Goal: Contribute content: Add original content to the website for others to see

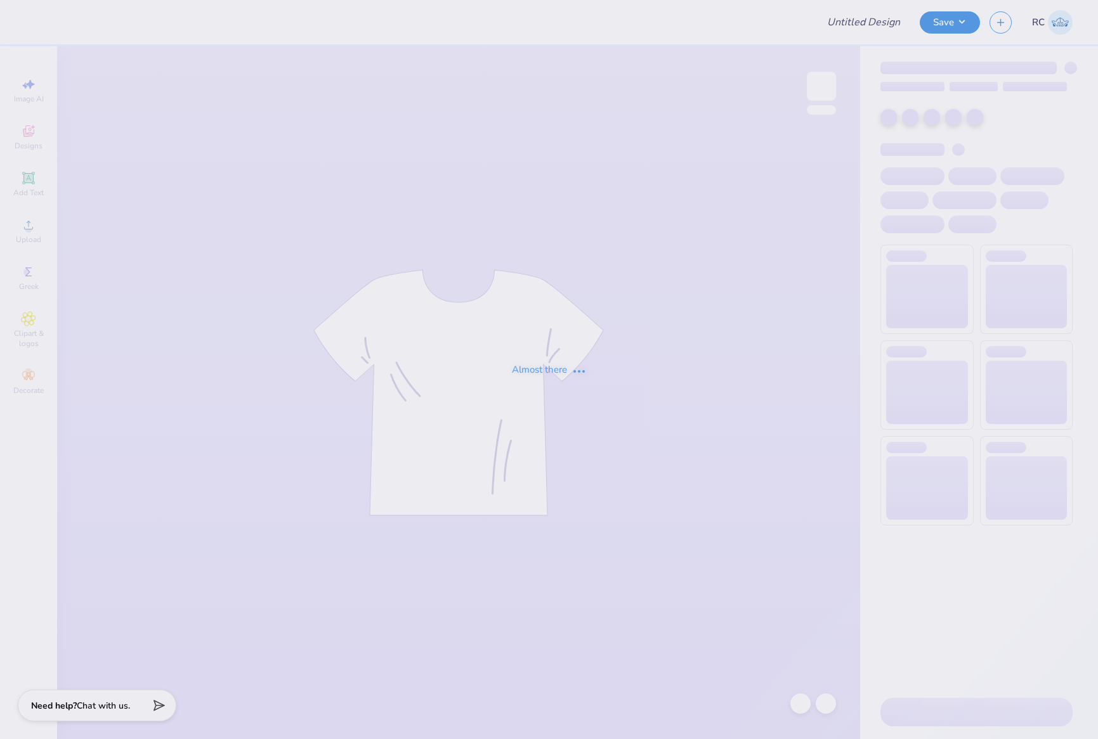
type input "General Merch"
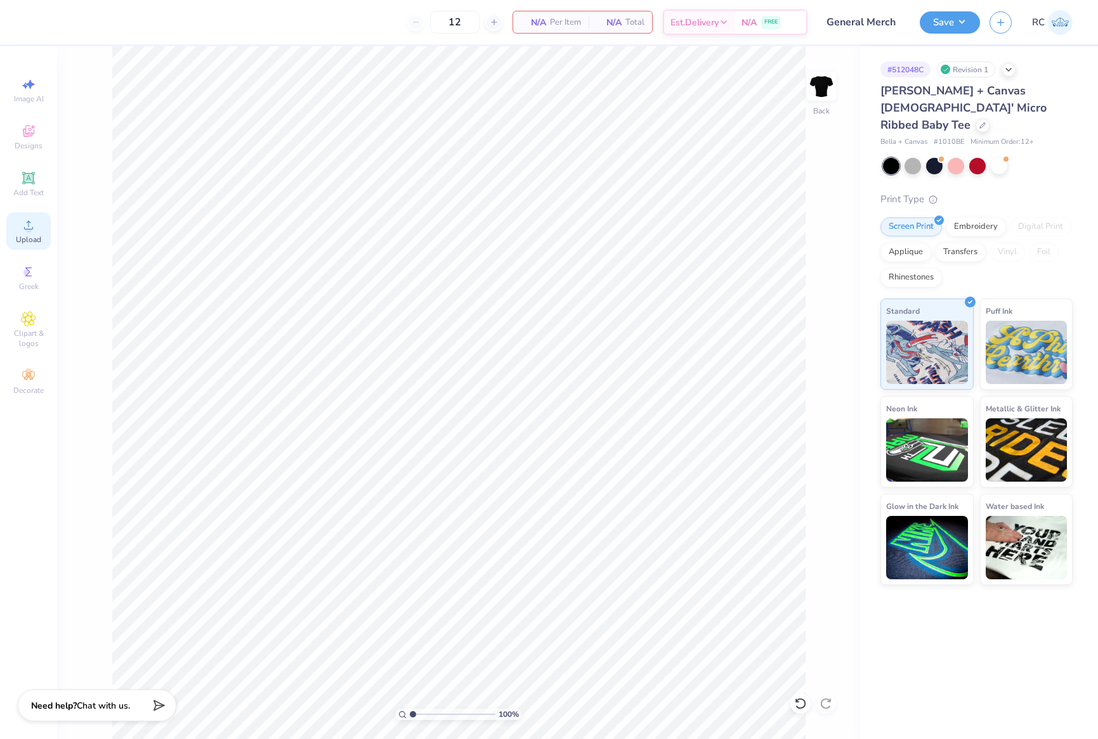
click at [26, 240] on span "Upload" at bounding box center [28, 240] width 25 height 10
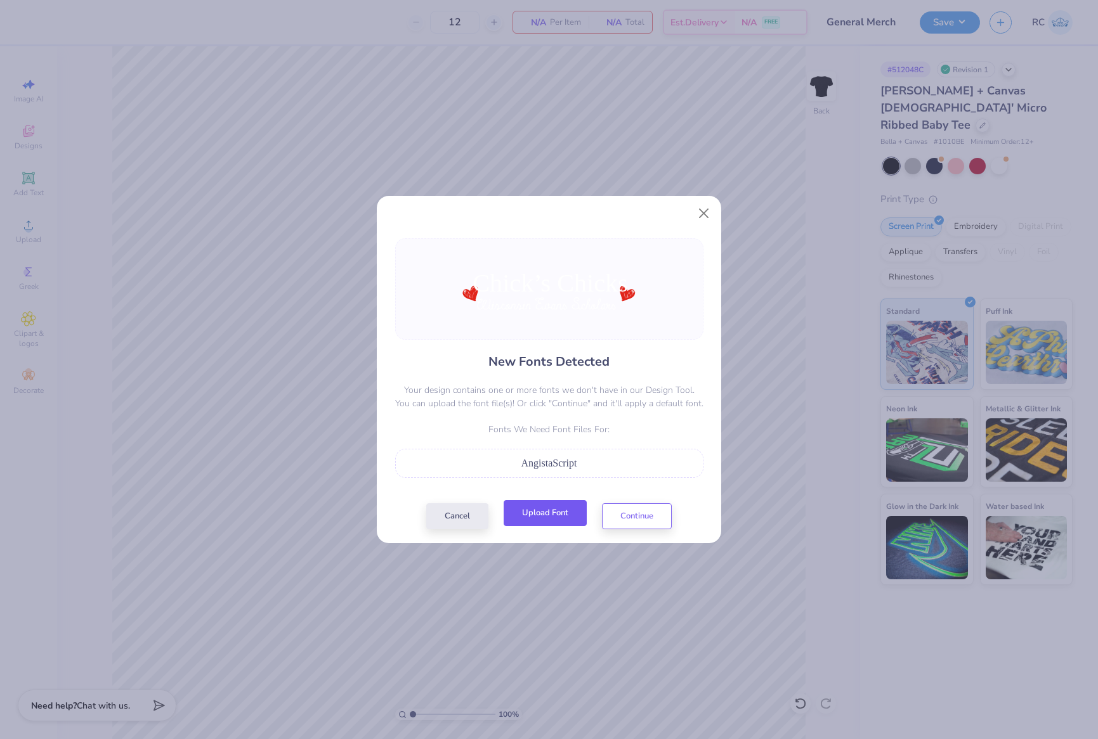
click at [546, 519] on button "Upload Font" at bounding box center [544, 513] width 83 height 26
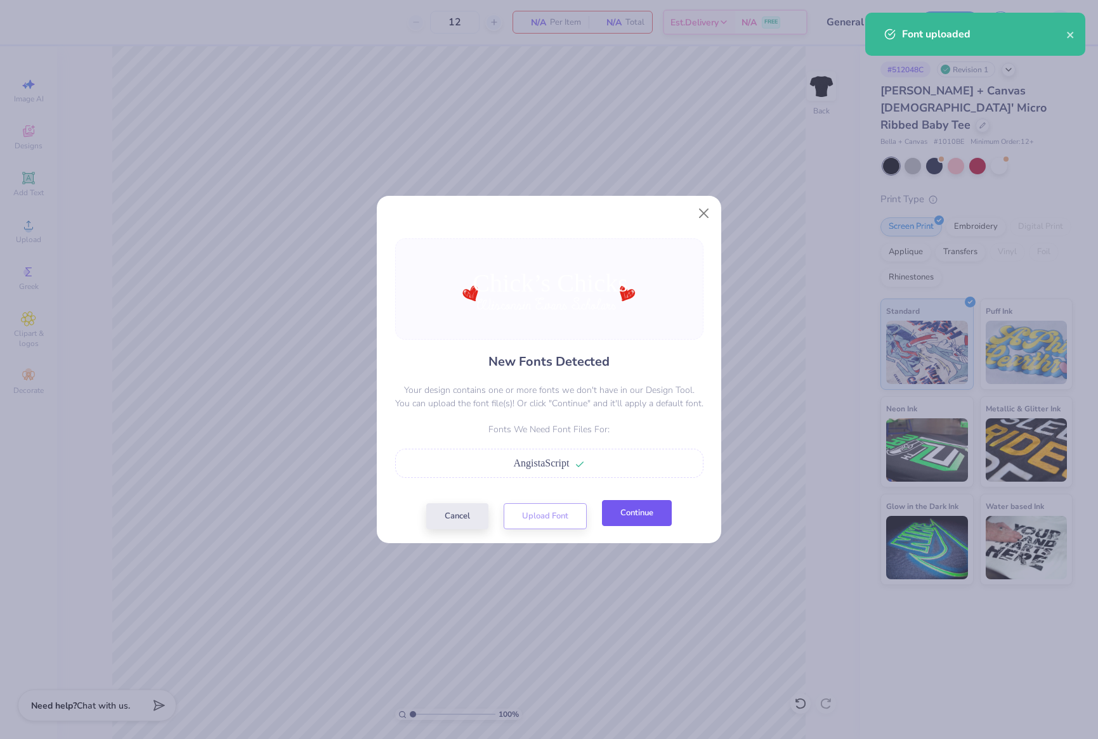
click at [637, 516] on button "Continue" at bounding box center [637, 513] width 70 height 26
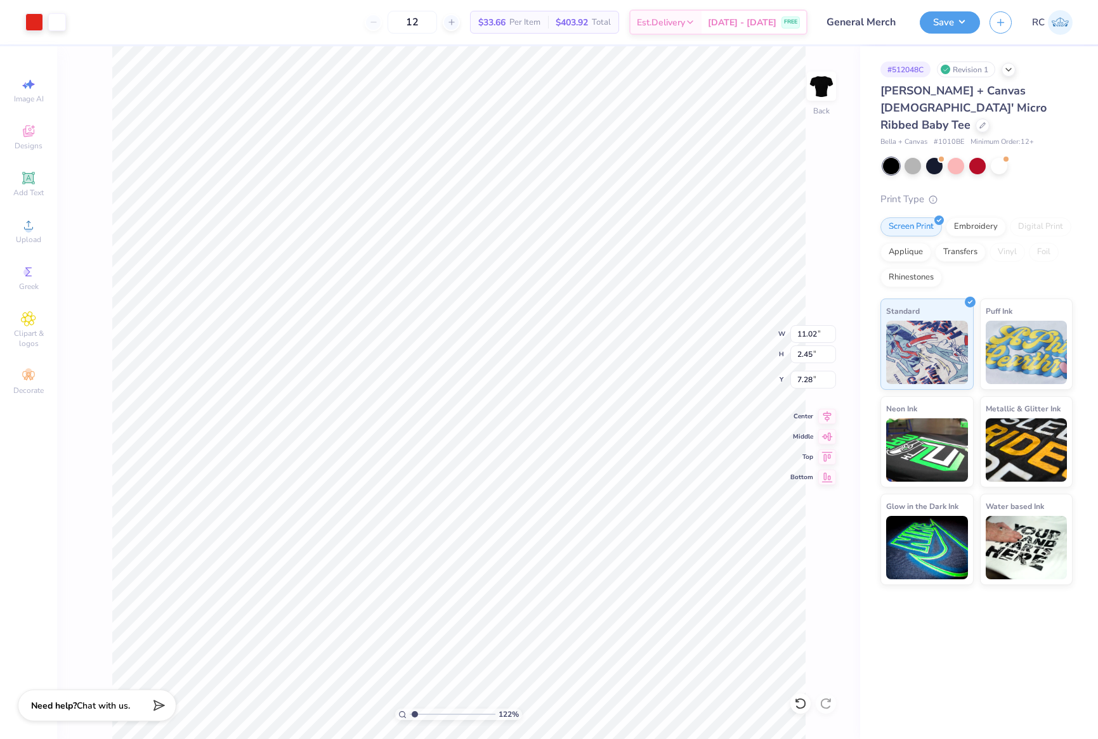
type input "1.35006143669128"
click at [811, 342] on input "11.02" at bounding box center [813, 334] width 46 height 18
click at [811, 340] on input "11.02" at bounding box center [813, 334] width 46 height 18
type input "10"
type input "1.35006143669128"
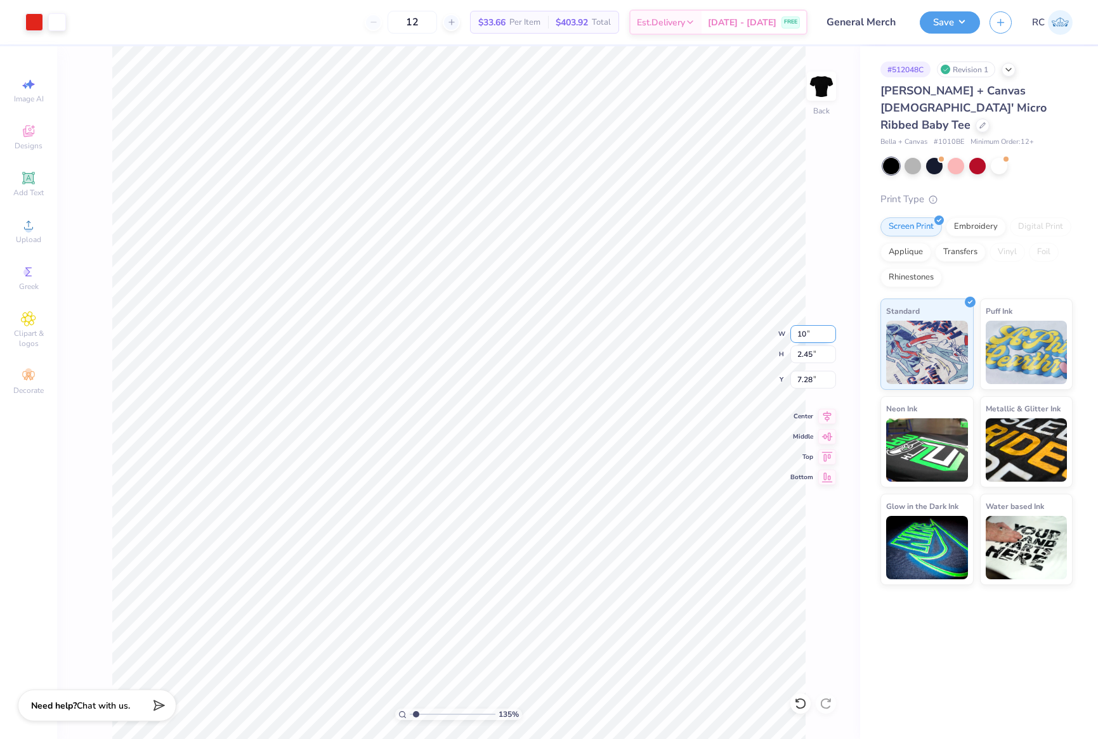
type input "10.00"
type input "2.22"
click at [813, 382] on input "7.39" at bounding box center [813, 380] width 46 height 18
type input "3"
type input "1.35006143669128"
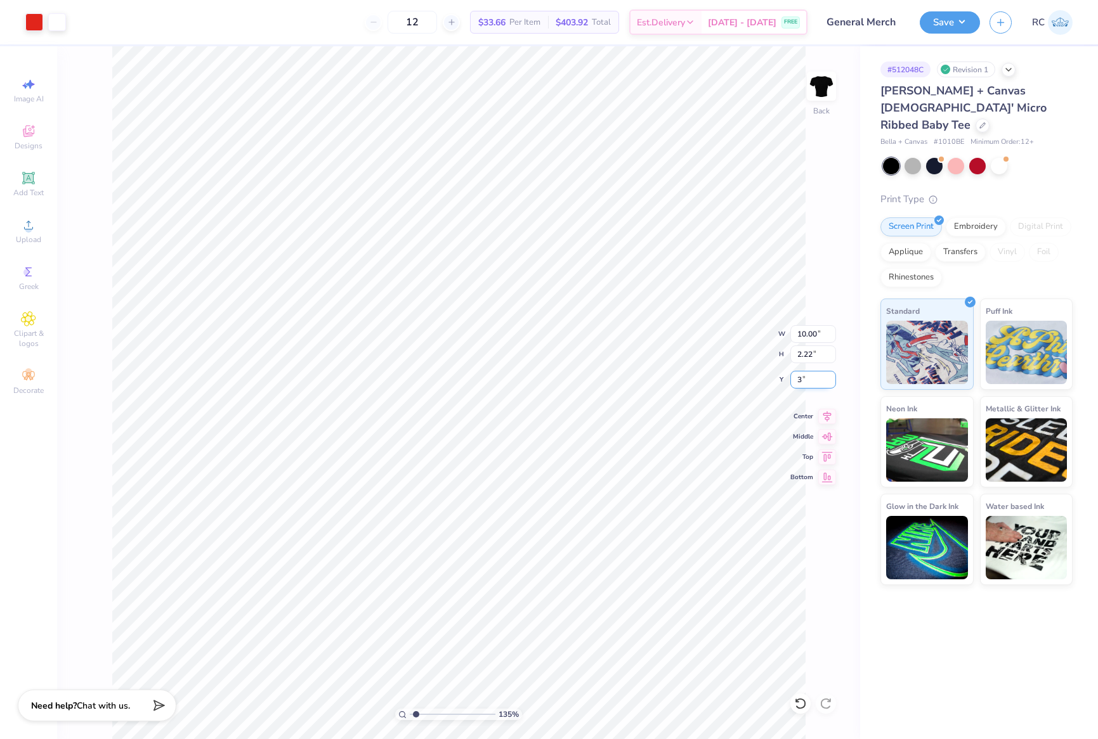
type input "3.00"
type input "1.10522621487156"
type input "2.22"
type input "3.00"
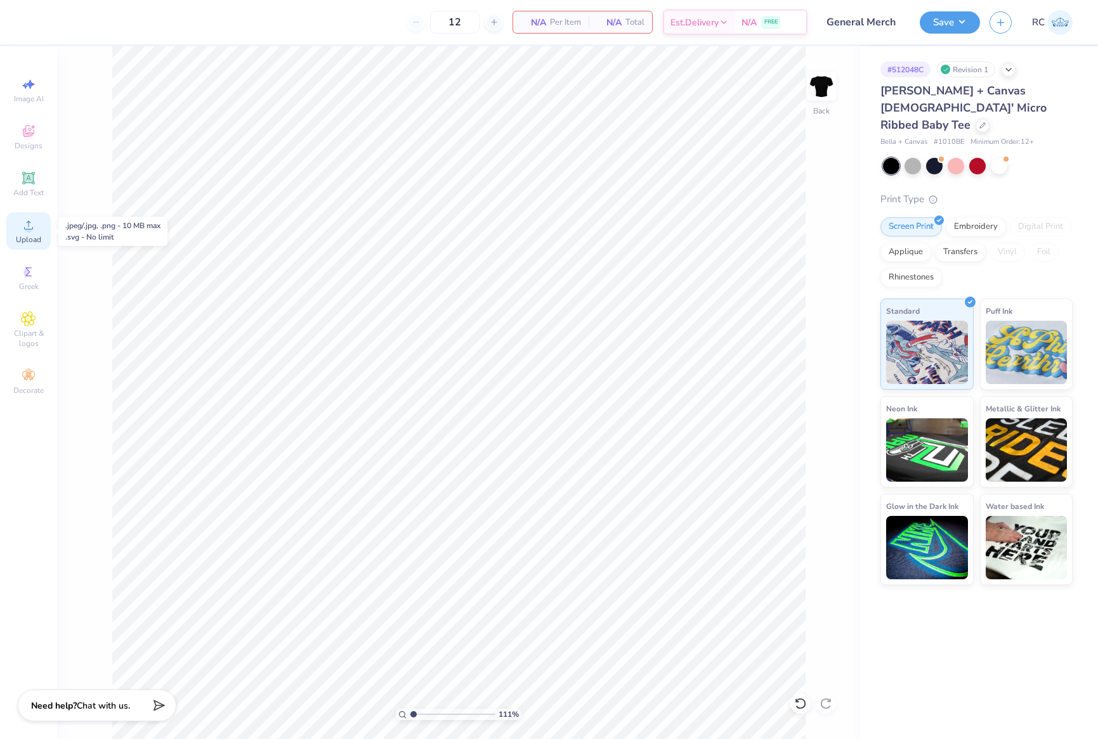
click at [30, 236] on span "Upload" at bounding box center [28, 240] width 25 height 10
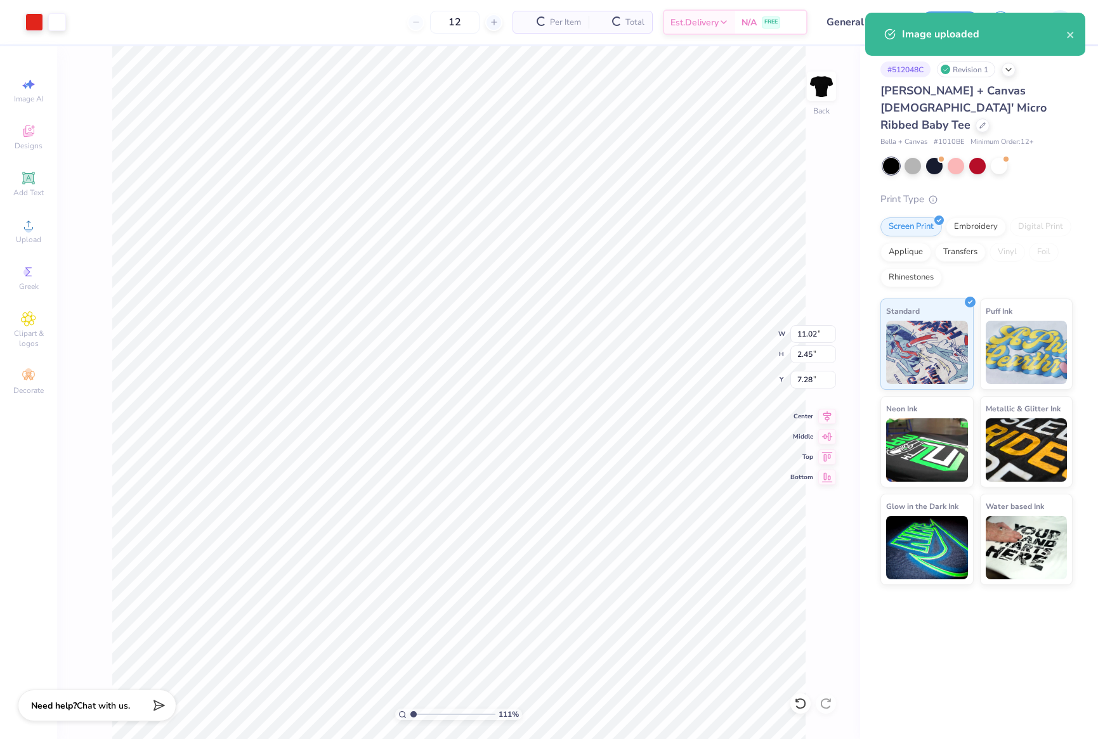
click at [812, 322] on div "111 % Back W 11.02 11.02 " H 2.45 2.45 " Y 7.28 7.28 " Center Middle Top Bottom" at bounding box center [458, 392] width 803 height 693
click at [810, 342] on div "111 % Back W 11.02 H 2.45 Y 7.28 Center Middle Top Bottom" at bounding box center [458, 392] width 803 height 693
type input "1.10522621487156"
click at [817, 334] on input "11.02" at bounding box center [813, 334] width 46 height 18
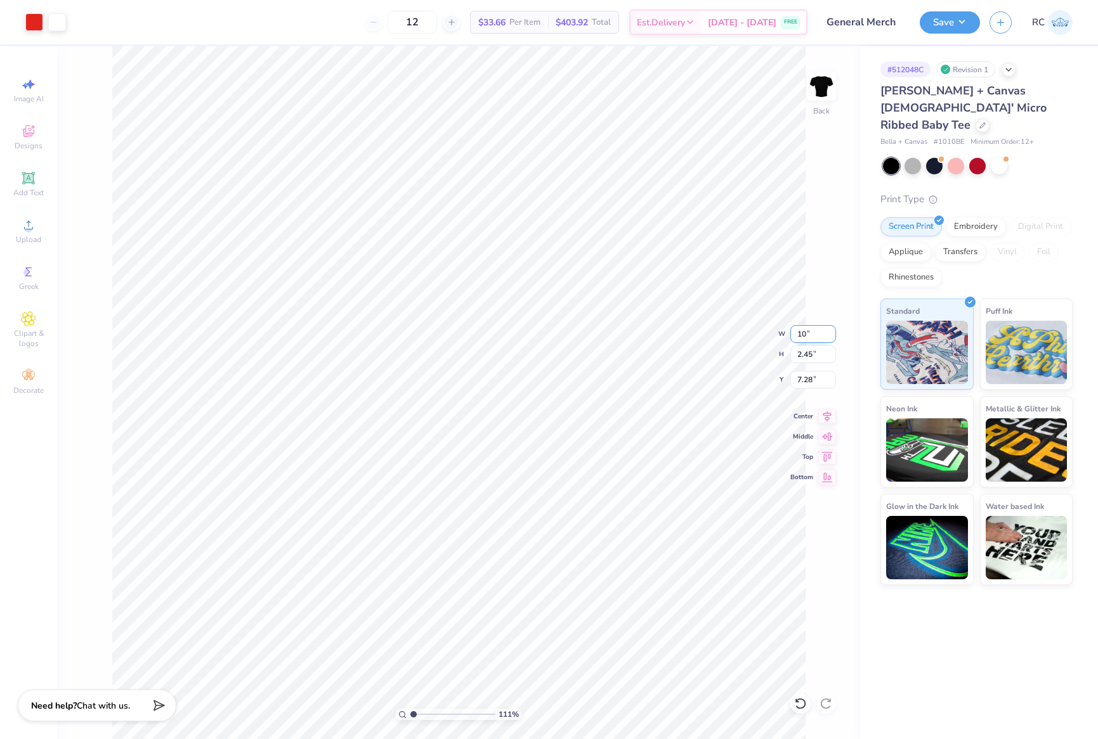
type input "10"
type input "1.10522621487156"
type input "10.00"
type input "2.22"
type input "3"
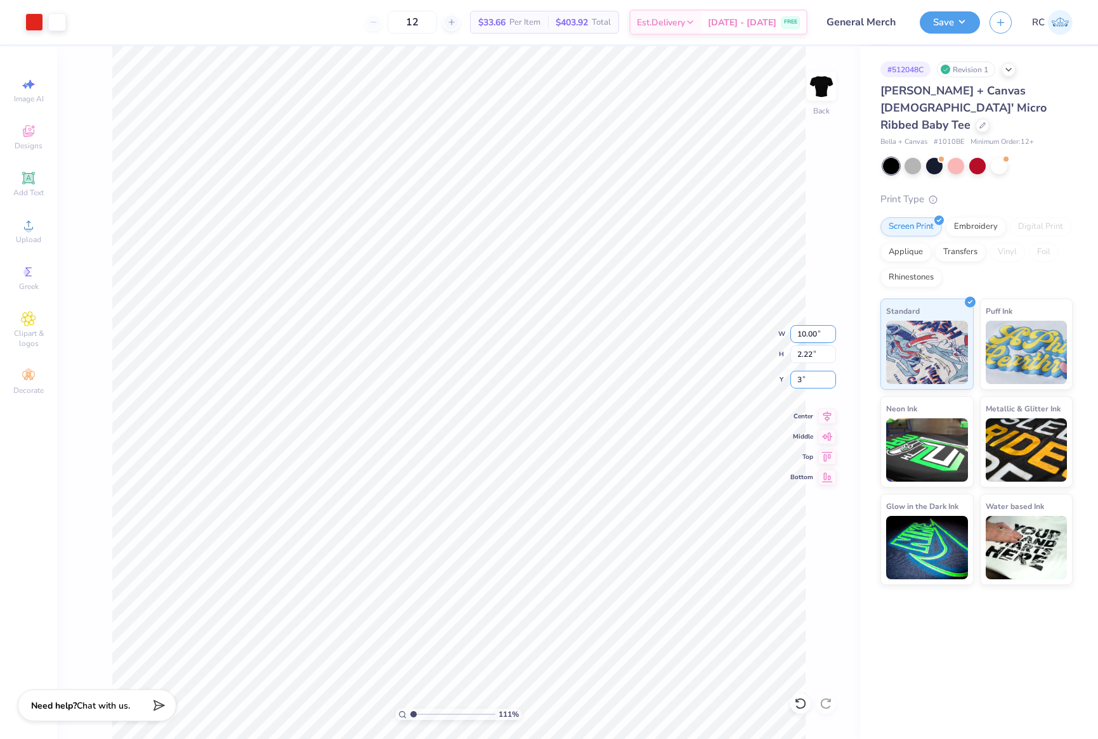
type input "1.10522621487156"
type input "3.00"
click at [949, 22] on button "Save" at bounding box center [949, 21] width 60 height 22
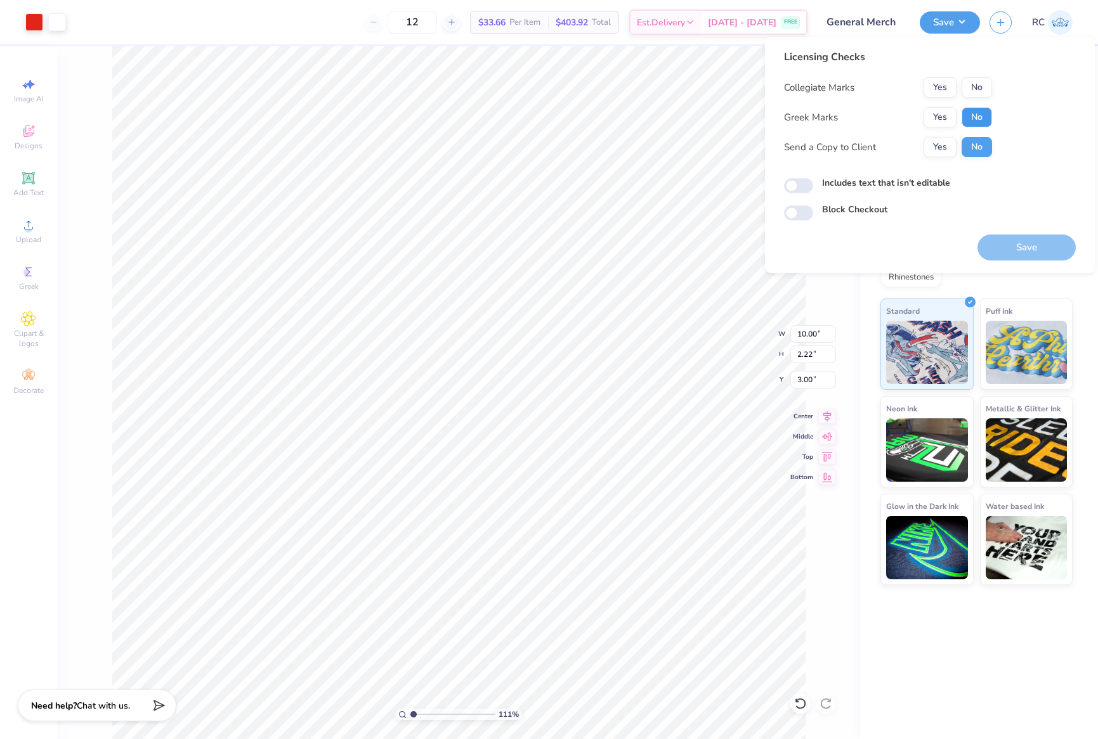
click at [985, 123] on button "No" at bounding box center [976, 117] width 30 height 20
click at [983, 73] on div "Licensing Checks Collegiate Marks Yes No Greek Marks Yes No Send a Copy to Clie…" at bounding box center [888, 107] width 208 height 117
drag, startPoint x: 976, startPoint y: 91, endPoint x: 957, endPoint y: 135, distance: 48.0
click at [976, 93] on button "No" at bounding box center [976, 87] width 30 height 20
click at [950, 144] on button "Yes" at bounding box center [939, 147] width 33 height 20
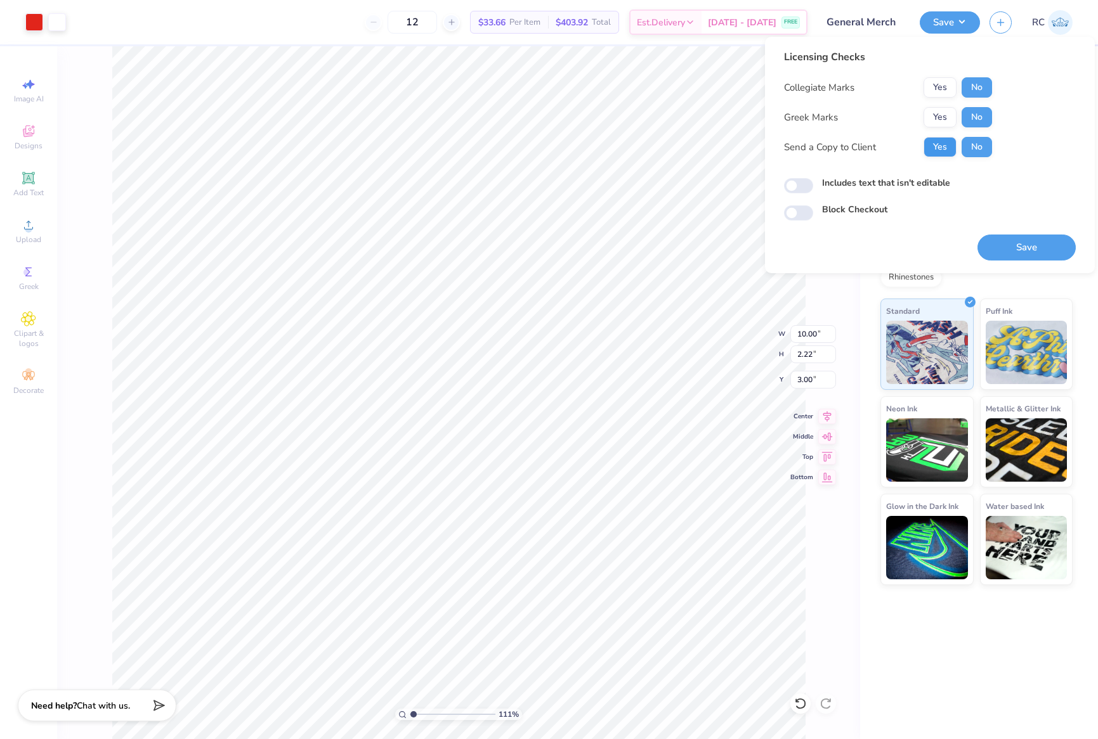
type input "1.10522621487156"
click at [800, 185] on input "Includes text that isn't editable" at bounding box center [798, 185] width 29 height 15
checkbox input "true"
click at [1022, 250] on button "Save" at bounding box center [1026, 248] width 98 height 26
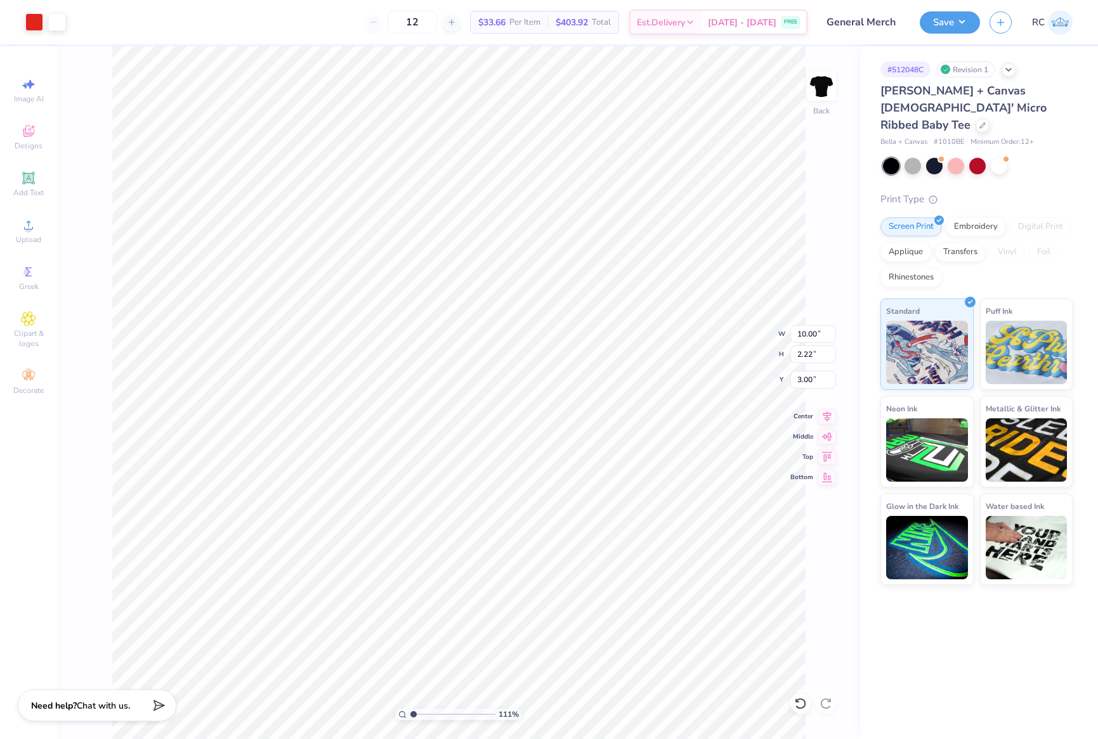
type input "1.10522621487156"
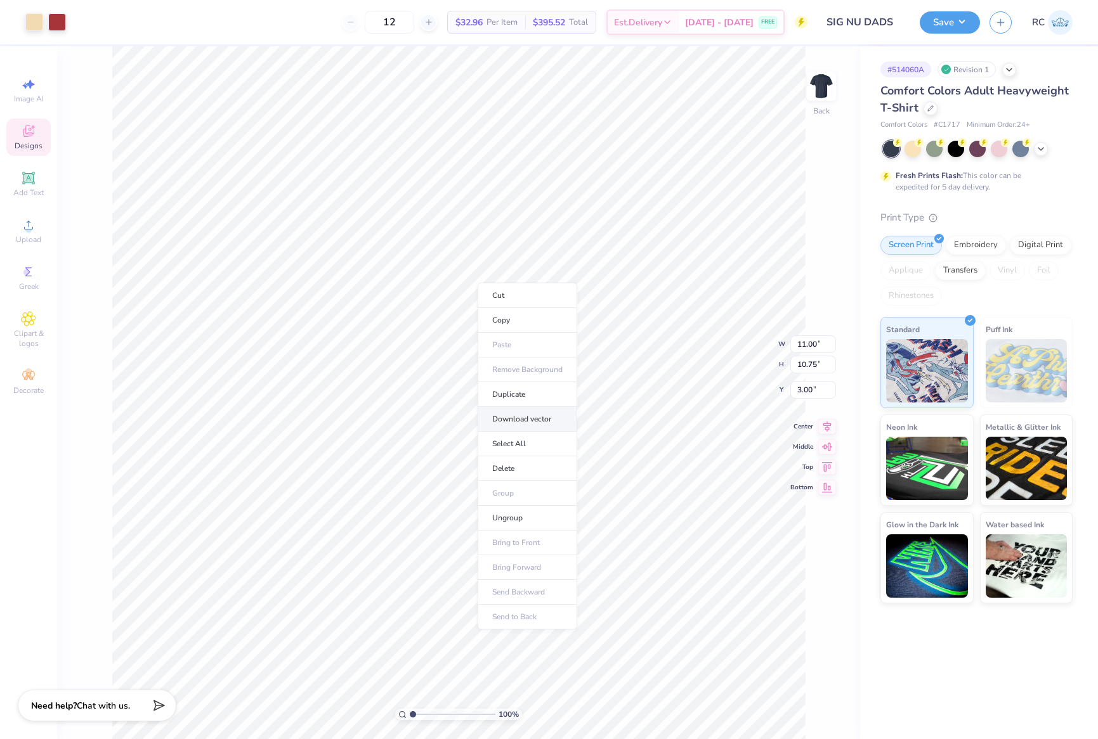
click at [531, 428] on li "Download vector" at bounding box center [527, 419] width 100 height 25
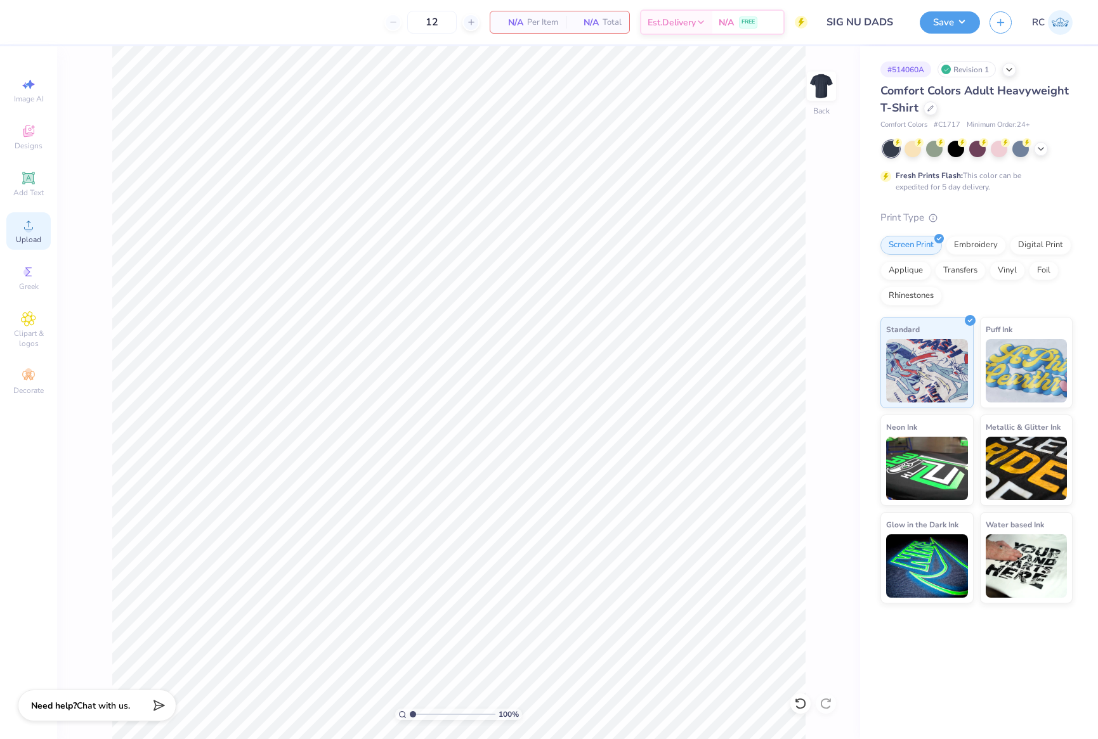
click at [34, 231] on icon at bounding box center [28, 224] width 15 height 15
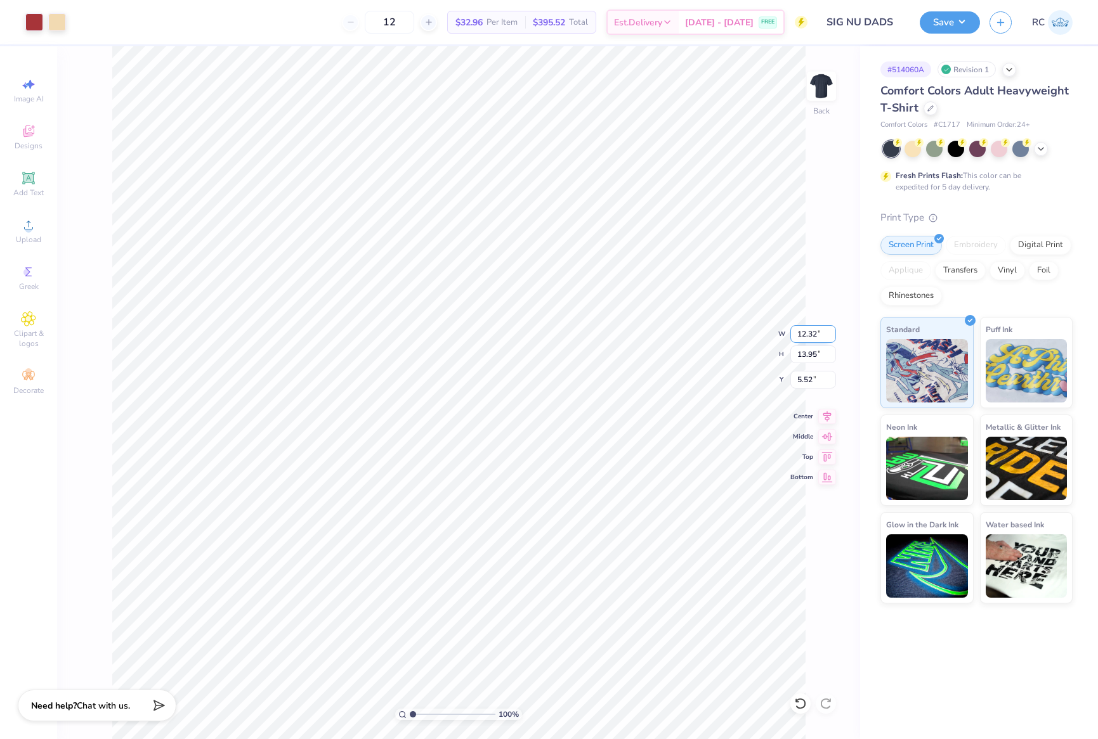
click at [813, 339] on input "12.32" at bounding box center [813, 334] width 46 height 18
type input "12.00"
type input "13.59"
type input "3.00"
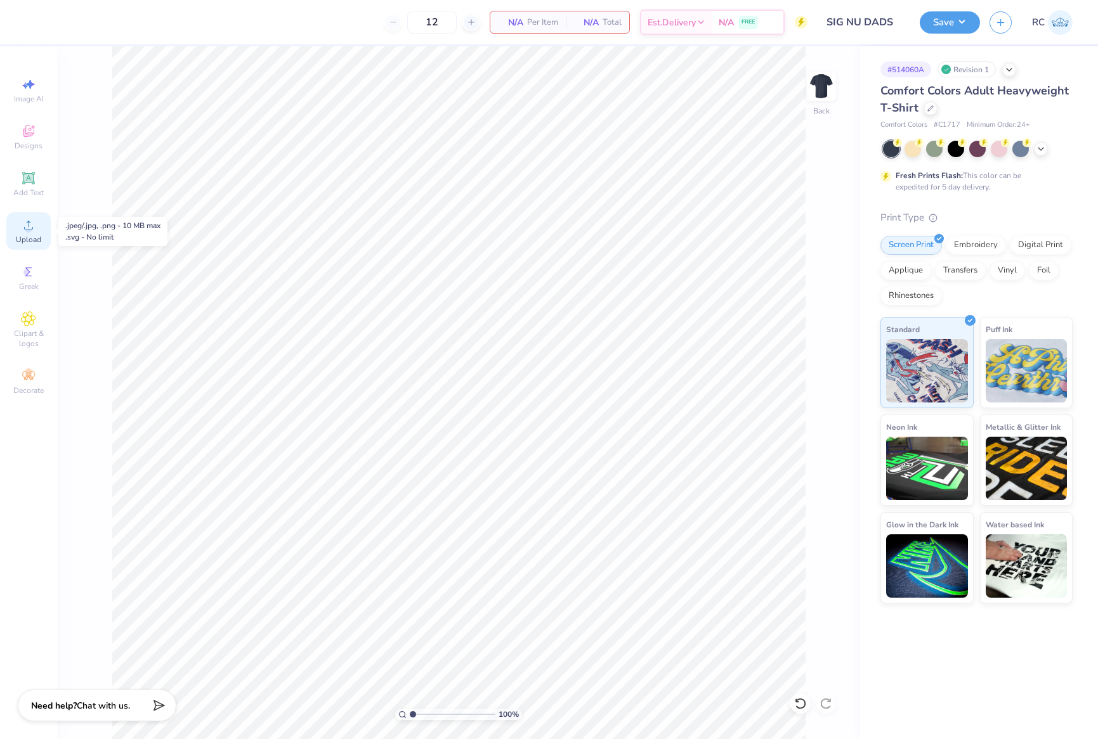
click at [30, 240] on span "Upload" at bounding box center [28, 240] width 25 height 10
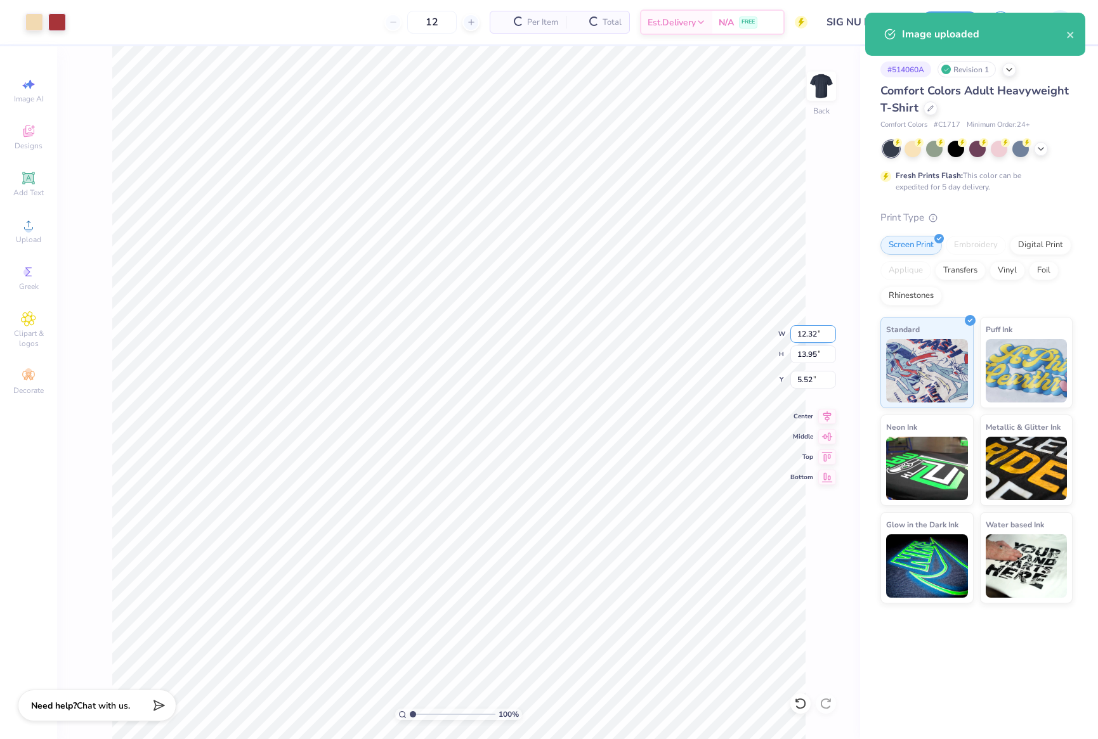
click at [800, 336] on input "12.32" at bounding box center [813, 334] width 46 height 18
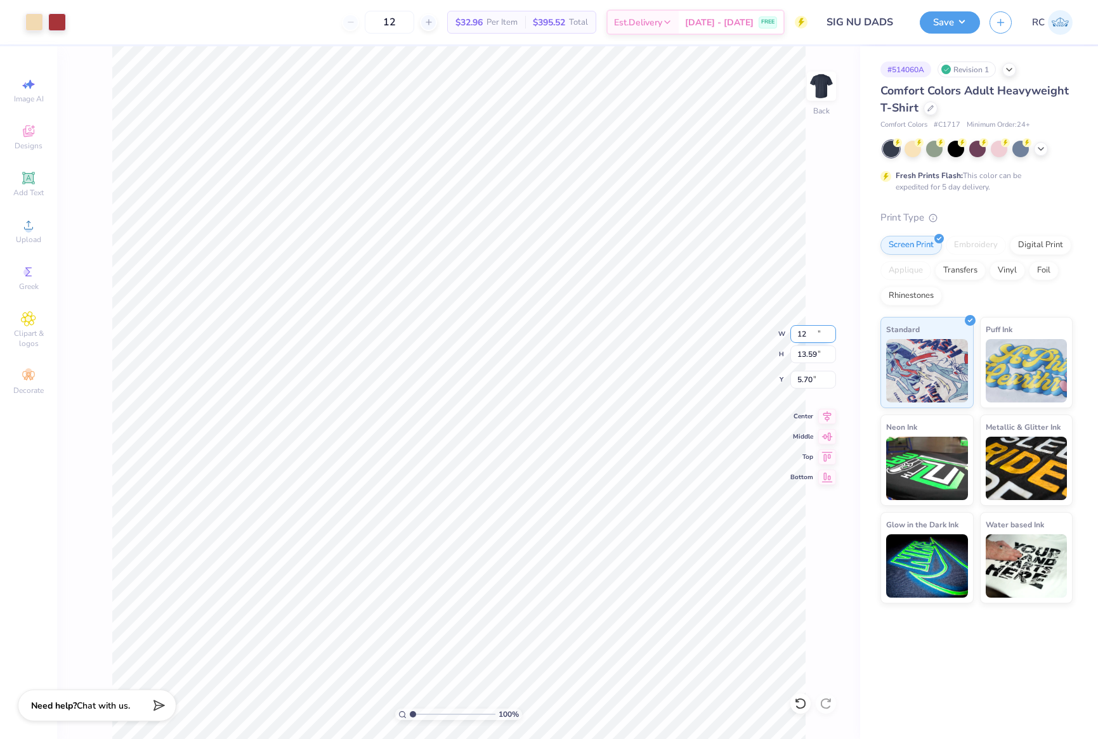
type input "12.00"
type input "13.59"
click at [816, 377] on input "5.70" at bounding box center [813, 380] width 46 height 18
type input "3.00"
type input "1.35006143669128"
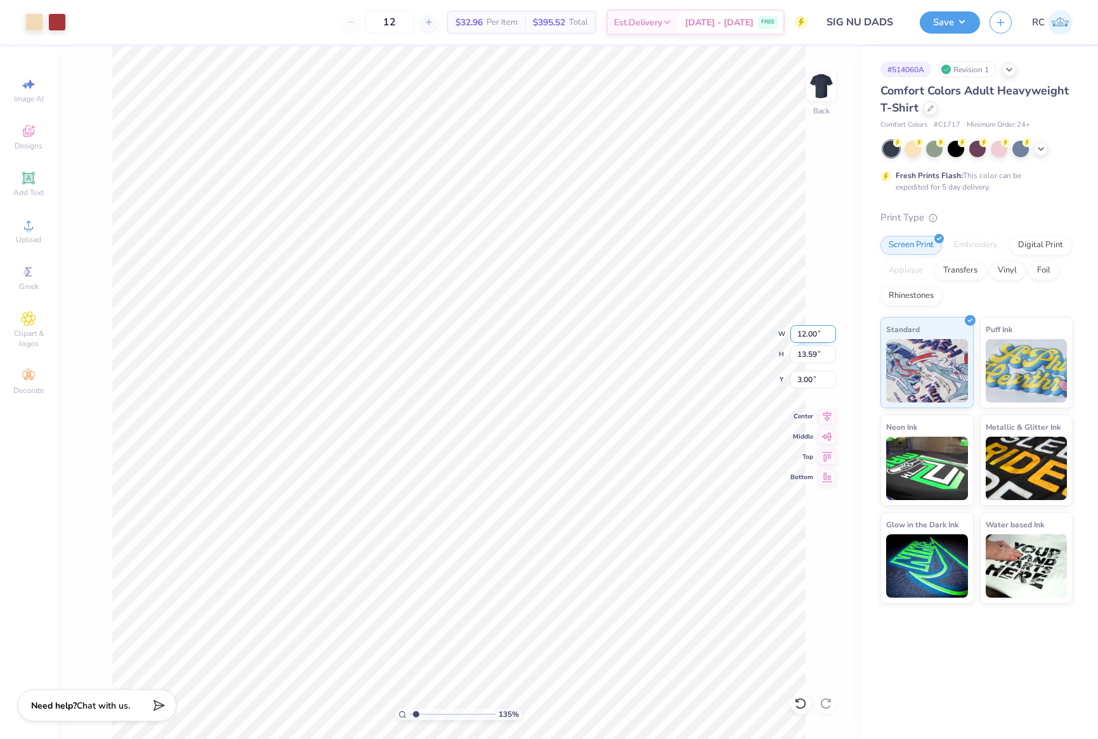
click at [818, 337] on input "12.00" at bounding box center [813, 334] width 46 height 18
click at [812, 332] on input "12.00" at bounding box center [813, 334] width 46 height 18
type input "11"
type input "1.35006143669128"
type input "11.00"
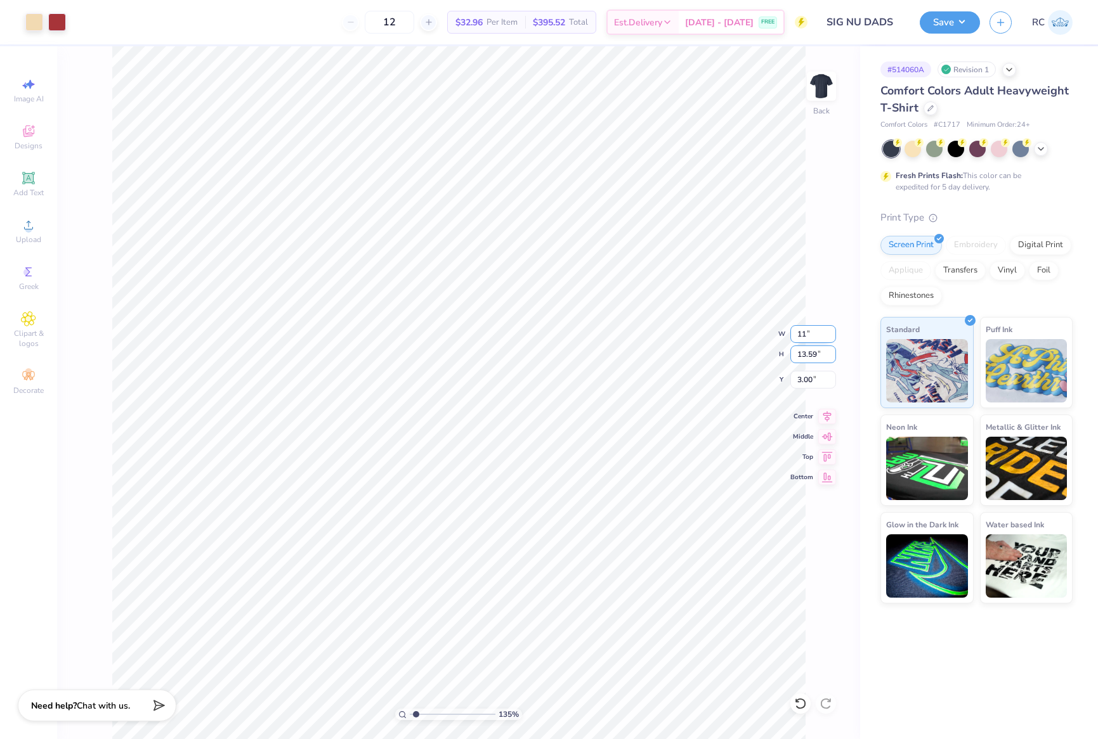
type input "12.46"
click at [813, 382] on input "3.57" at bounding box center [813, 380] width 46 height 18
type input "3"
type input "1.35006143669128"
type input "3.00"
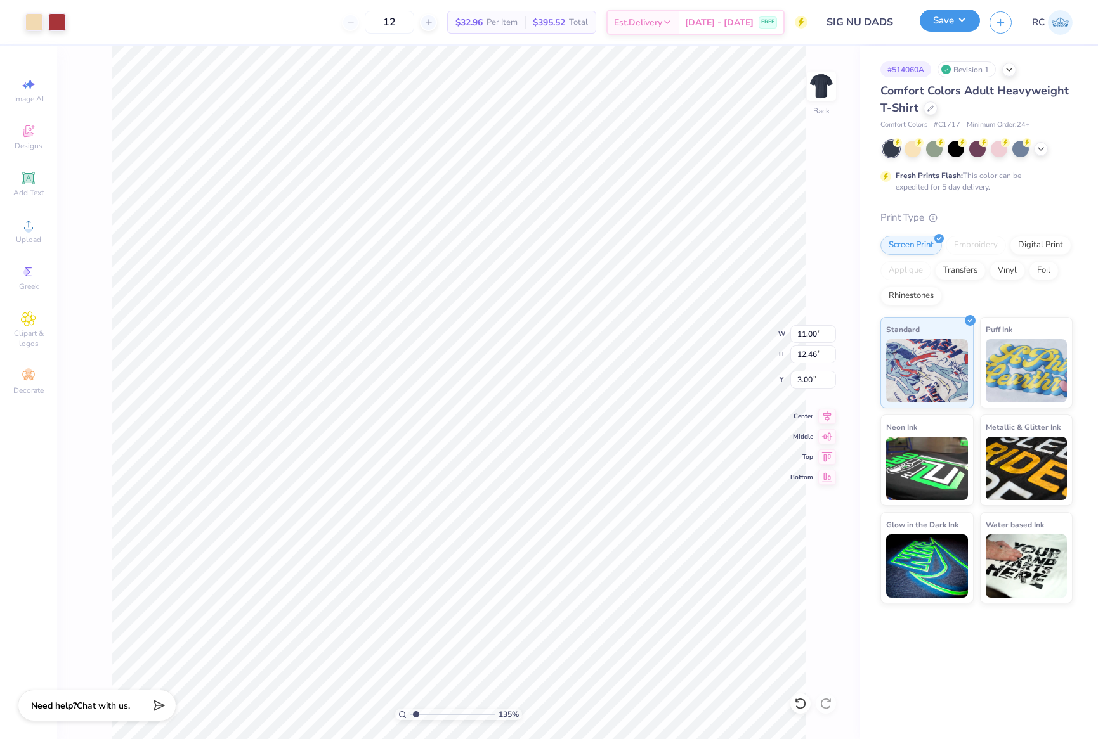
click at [966, 27] on button "Save" at bounding box center [949, 21] width 60 height 22
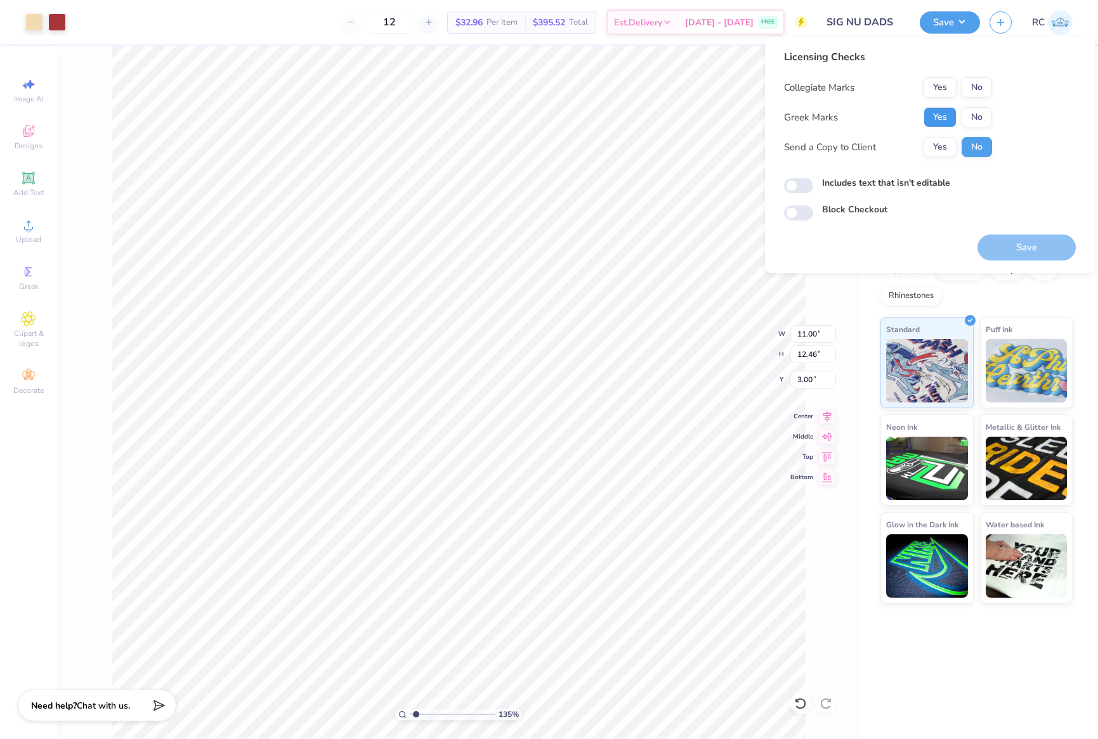
click at [943, 122] on button "Yes" at bounding box center [939, 117] width 33 height 20
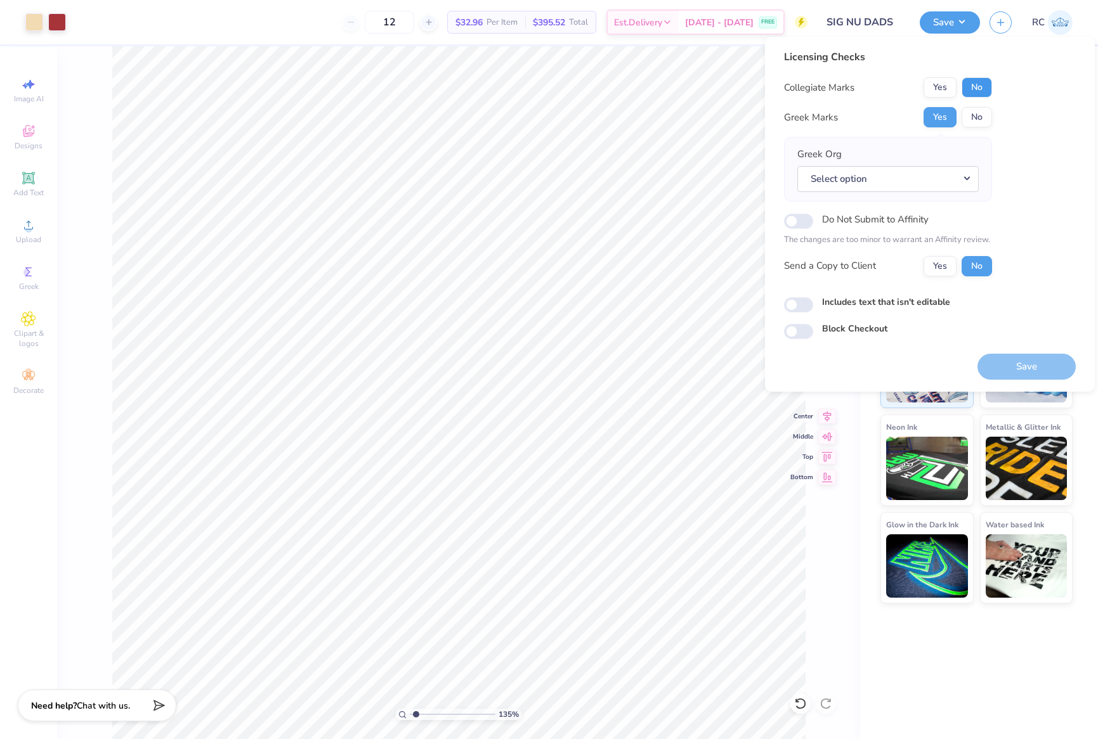
click at [982, 88] on button "No" at bounding box center [976, 87] width 30 height 20
type input "1.35006143669128"
click at [918, 174] on button "Select option" at bounding box center [887, 179] width 181 height 26
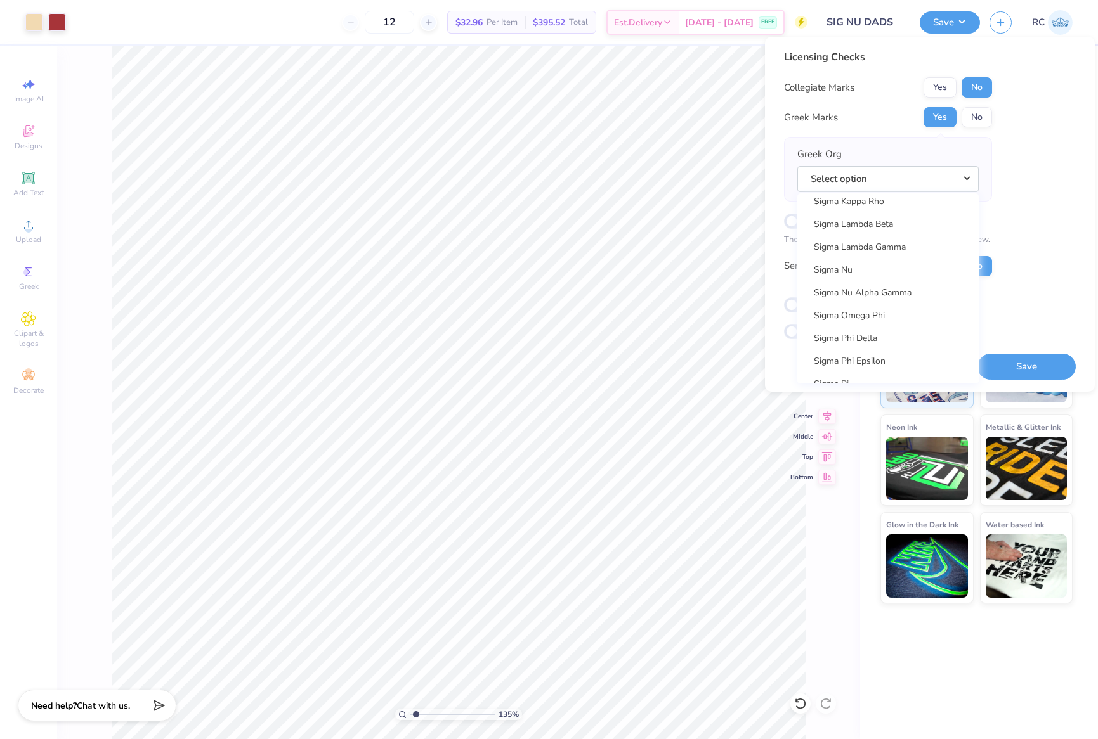
scroll to position [8318, 0]
click at [857, 291] on link "Sigma Nu" at bounding box center [887, 290] width 171 height 21
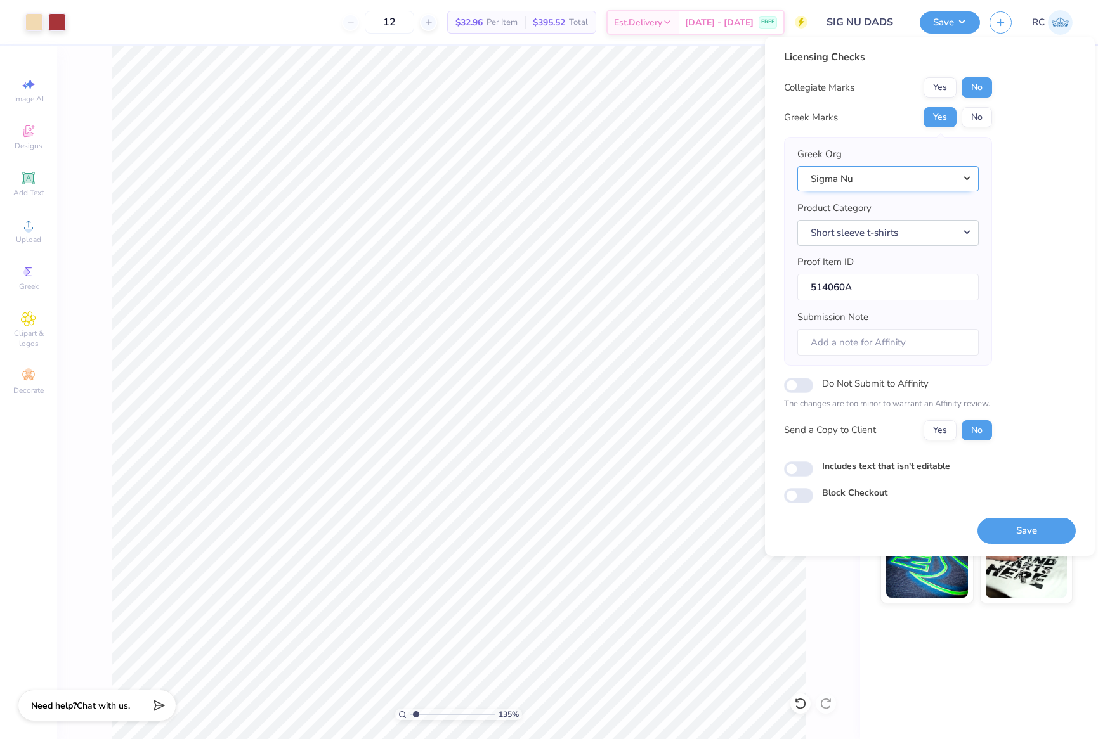
click at [907, 184] on button "Sigma Nu" at bounding box center [887, 179] width 181 height 26
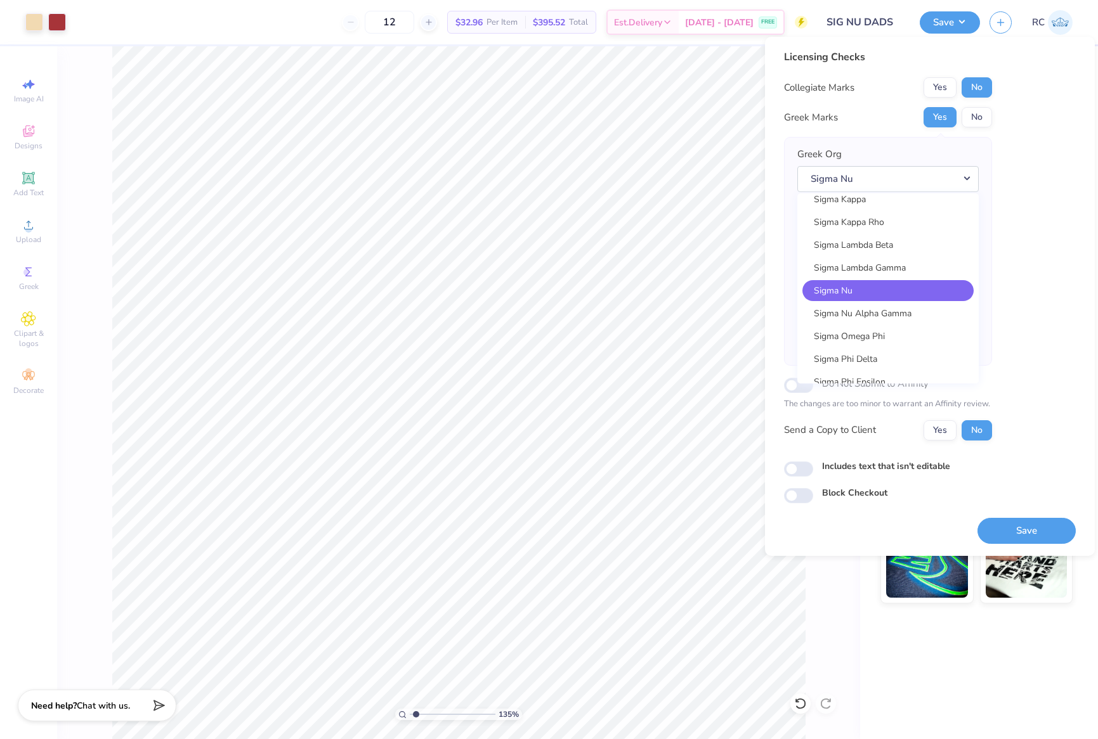
click at [785, 234] on div "Greek Org Sigma Nu Acacia Actuarial Society Adam Smith Society Adelphikos Aero …" at bounding box center [888, 251] width 208 height 229
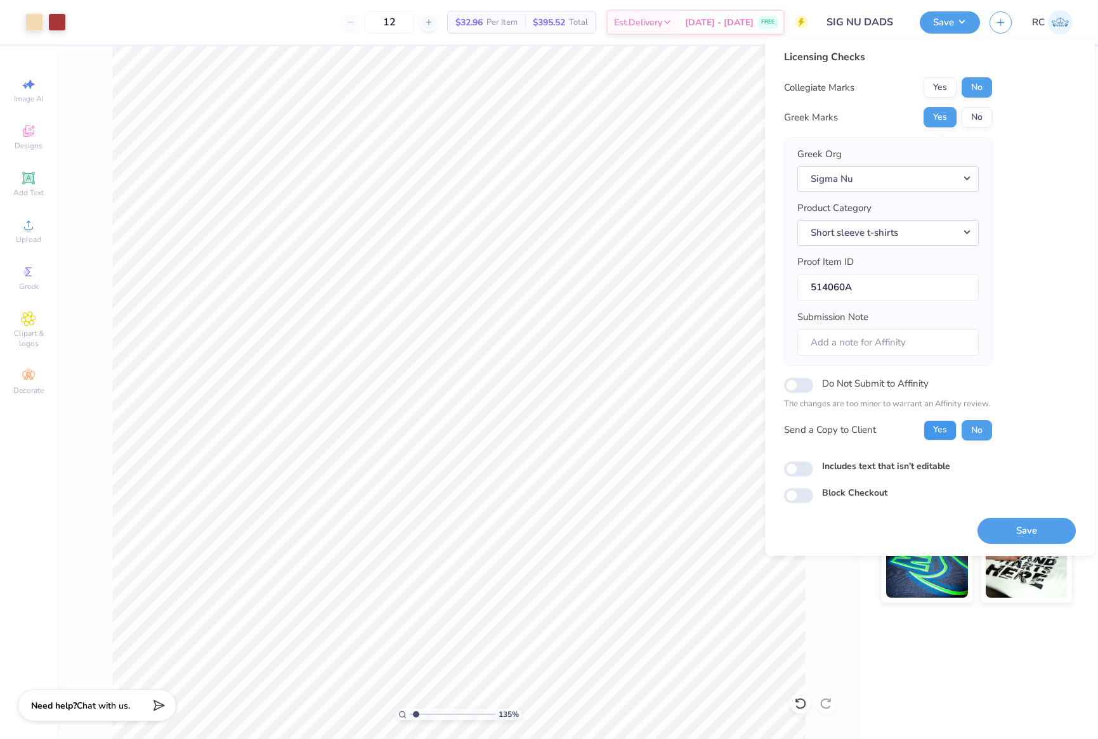
click at [940, 431] on button "Yes" at bounding box center [939, 430] width 33 height 20
type input "1.35006143669128"
click at [798, 470] on input "Includes text that isn't editable" at bounding box center [798, 469] width 29 height 15
checkbox input "true"
click at [1027, 531] on button "Save" at bounding box center [1026, 531] width 98 height 26
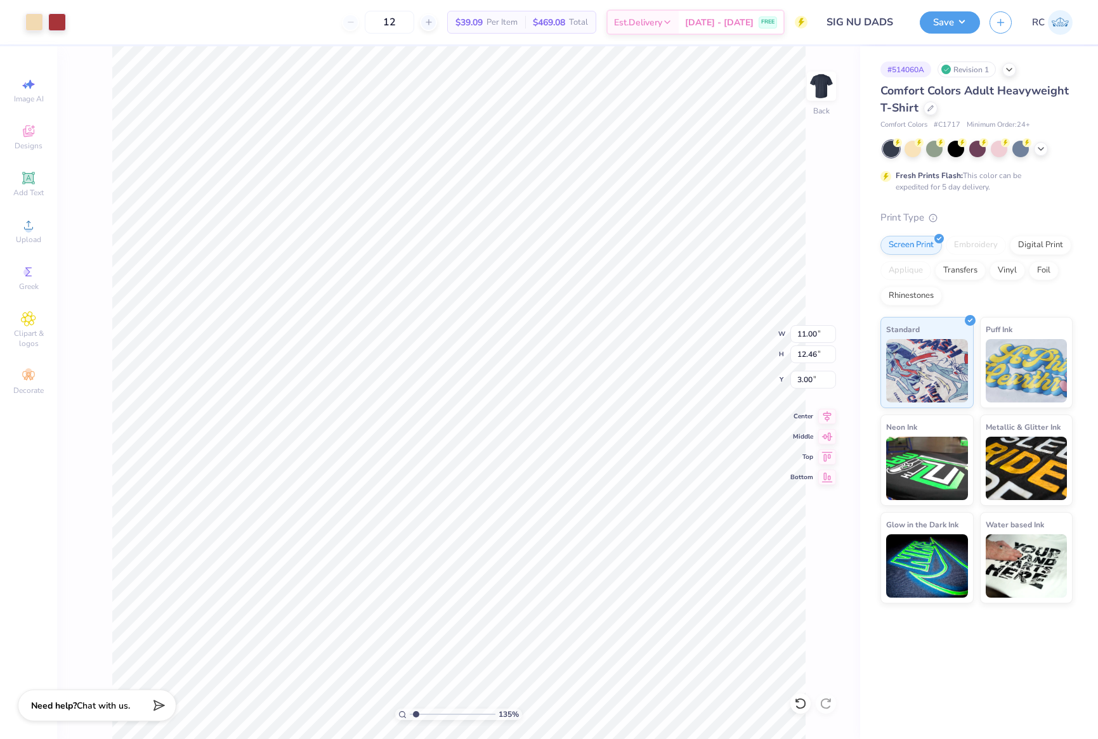
type input "1.35006143669128"
